Goal: Task Accomplishment & Management: Manage account settings

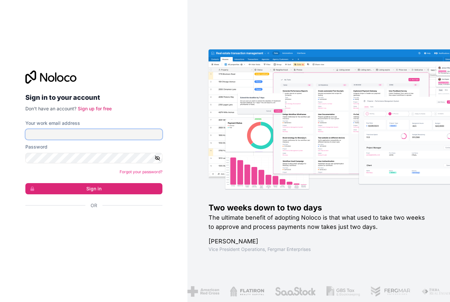
click at [69, 140] on input "Your work email address" at bounding box center [93, 134] width 137 height 11
click at [91, 231] on div "Iniciar sesión con Google. Se abre en una nueva pestaña." at bounding box center [91, 223] width 132 height 14
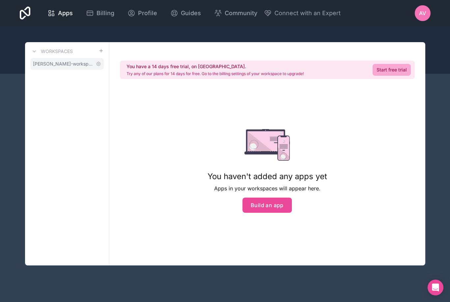
click at [67, 66] on span "alvaro-valia-baldovi-workspace" at bounding box center [63, 64] width 60 height 7
click at [67, 65] on span "alvaro-valia-baldovi-workspace" at bounding box center [63, 64] width 60 height 7
click at [73, 13] on span "Apps" at bounding box center [65, 13] width 15 height 9
click at [114, 16] on span "Billing" at bounding box center [106, 13] width 18 height 9
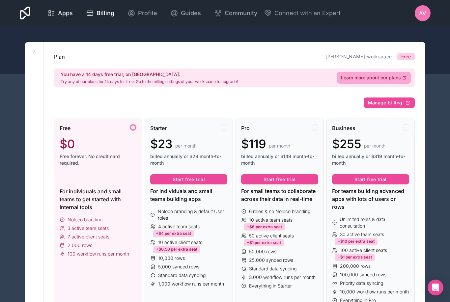
click at [78, 8] on link "Apps" at bounding box center [60, 13] width 36 height 14
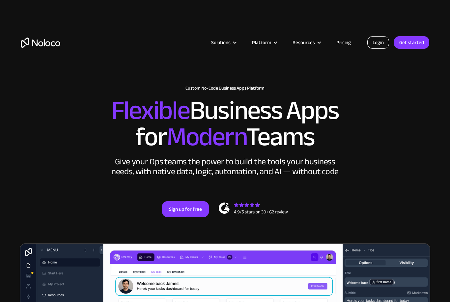
click at [377, 40] on link "Login" at bounding box center [378, 42] width 22 height 13
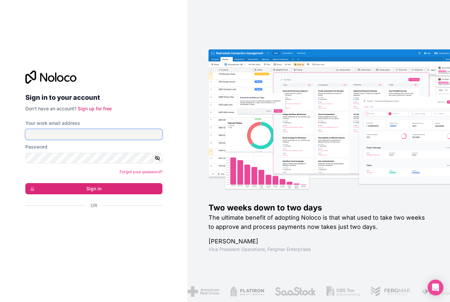
click at [74, 140] on input "Your work email address" at bounding box center [93, 134] width 137 height 11
type input "go34jir@tum.de"
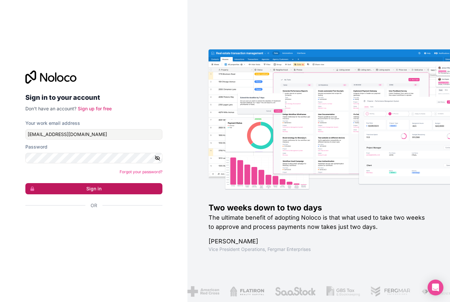
click at [43, 194] on button "Sign in" at bounding box center [93, 188] width 137 height 11
